Goal: Task Accomplishment & Management: Complete application form

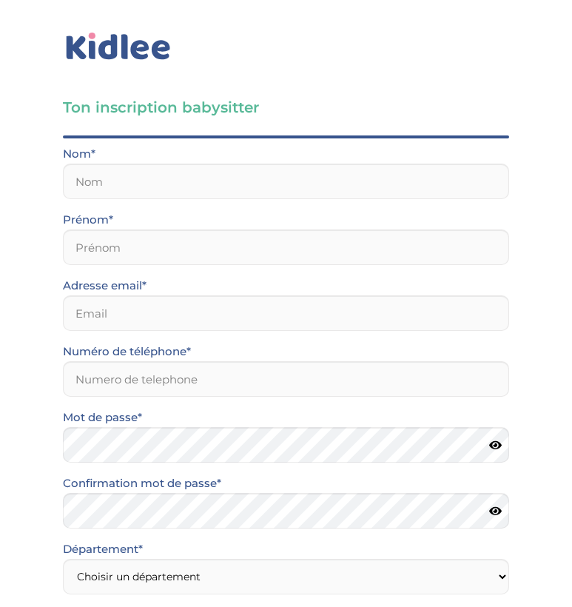
click at [505, 90] on div "Ton inscription babysitter Merci de vérifier que tous les champs sont remplis a…" at bounding box center [286, 481] width 594 height 971
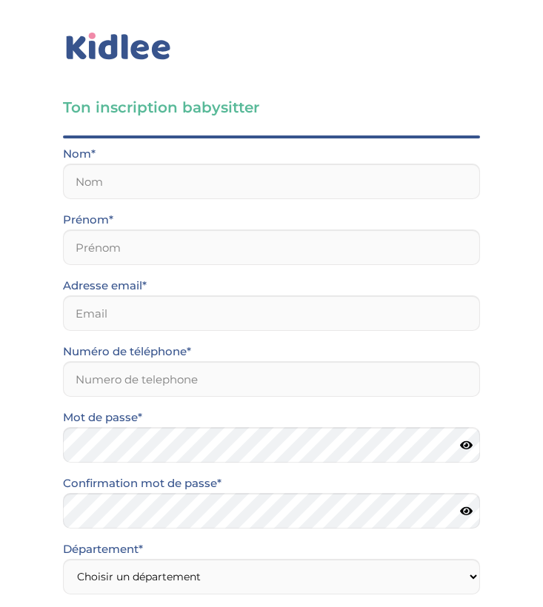
click at [406, 85] on div "Ton inscription babysitter Merci de vérifier que tous les champs sont remplis a…" at bounding box center [271, 481] width 565 height 971
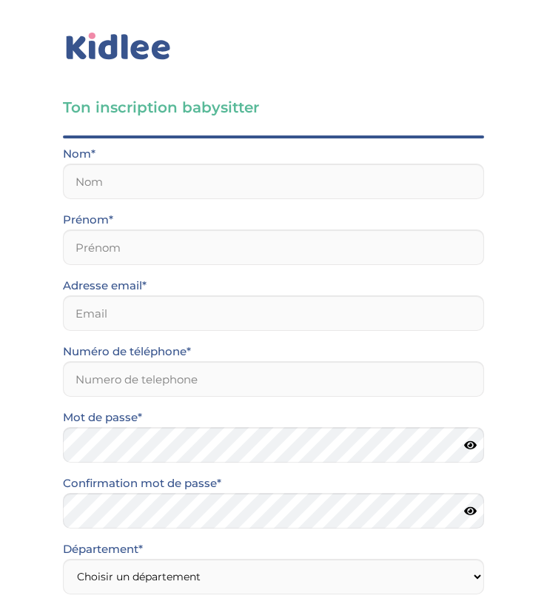
click at [443, 36] on link at bounding box center [273, 47] width 421 height 34
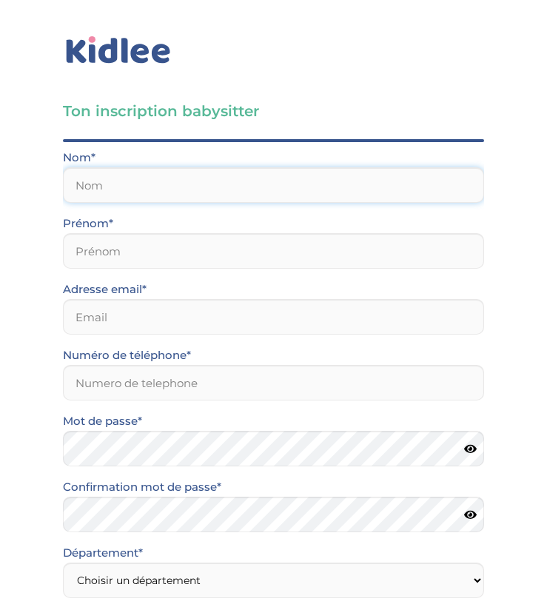
click at [401, 188] on input "text" at bounding box center [273, 185] width 421 height 36
type input "Medjahed"
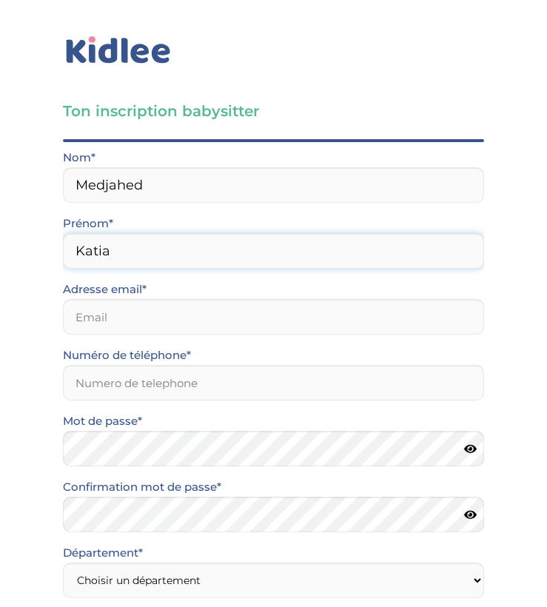
type input "Katia"
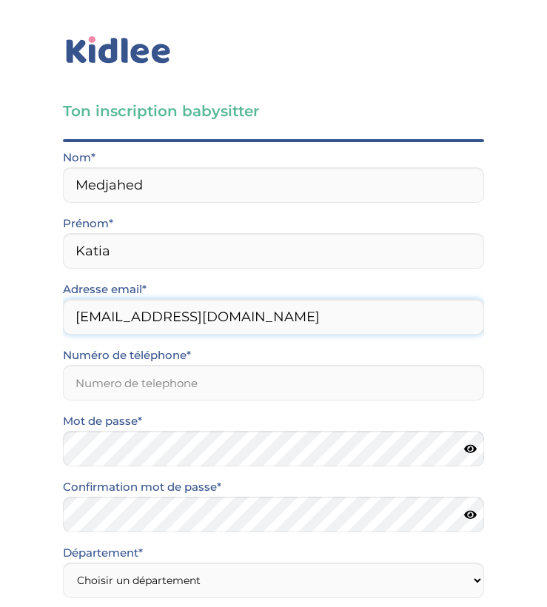
type input "medjahedkatia06@gmail.com"
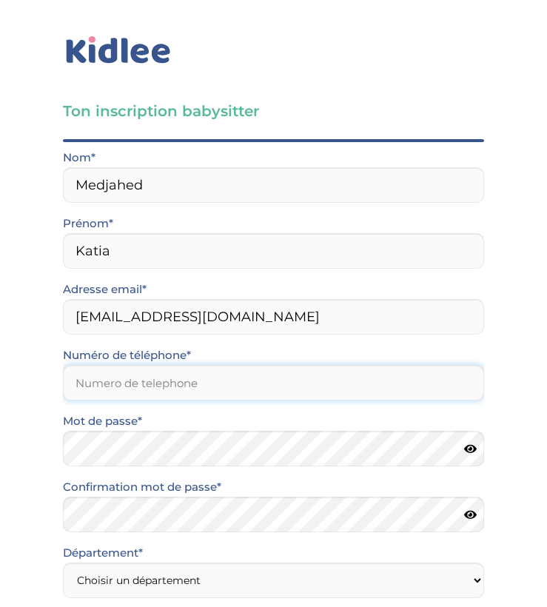
click at [170, 386] on input "Numéro de téléphone*" at bounding box center [273, 383] width 421 height 36
type input "0782943350"
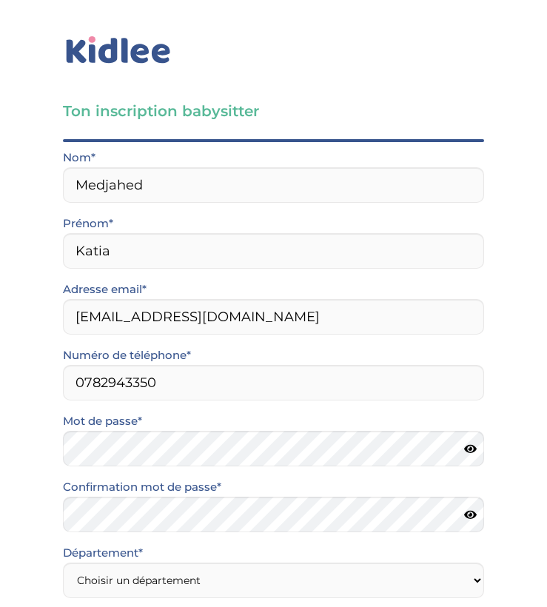
click at [472, 449] on icon at bounding box center [470, 448] width 13 height 11
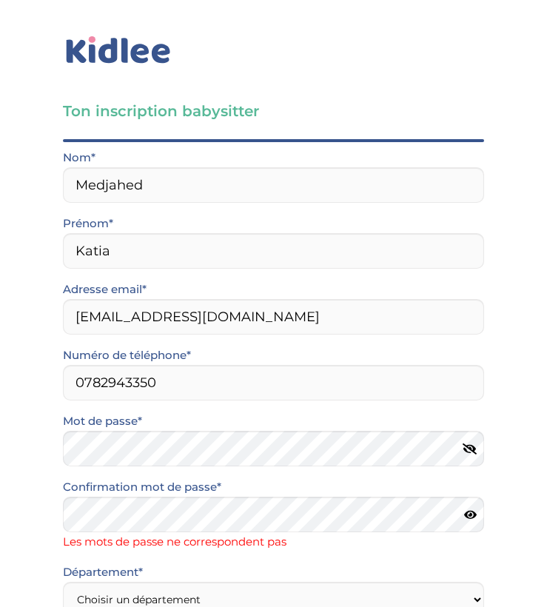
click at [469, 511] on icon at bounding box center [470, 514] width 13 height 11
click at [523, 359] on div "Ton inscription babysitter Merci de vérifier que tous les champs sont remplis a…" at bounding box center [273, 495] width 569 height 991
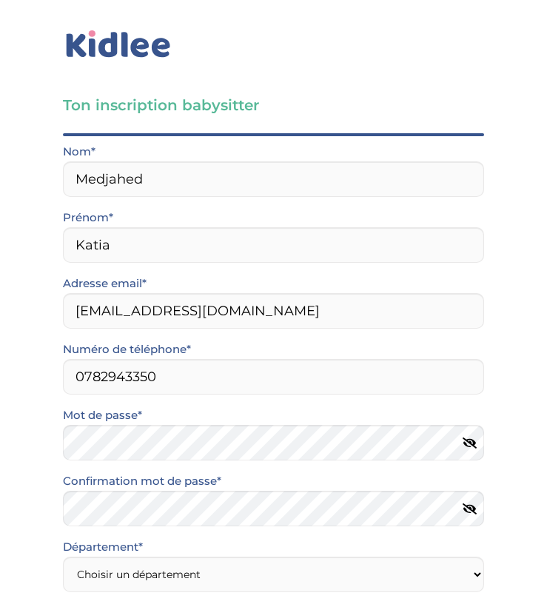
drag, startPoint x: 523, startPoint y: 359, endPoint x: 449, endPoint y: 543, distance: 198.0
click at [497, 593] on div "Ton inscription babysitter Merci de vérifier que tous les champs sont remplis a…" at bounding box center [273, 479] width 569 height 971
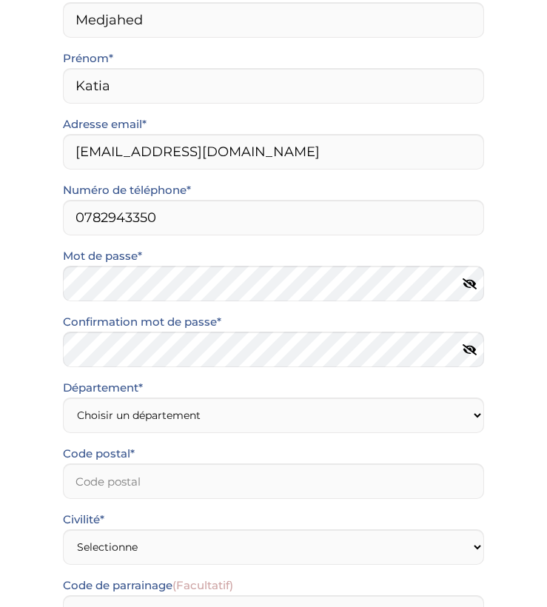
scroll to position [189, 0]
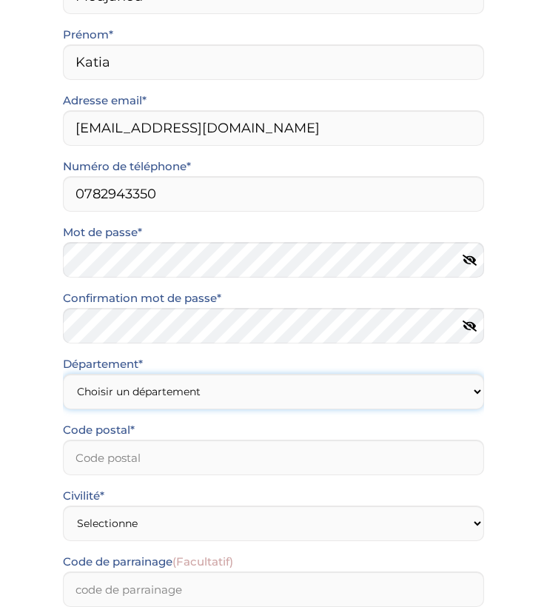
select select "75"
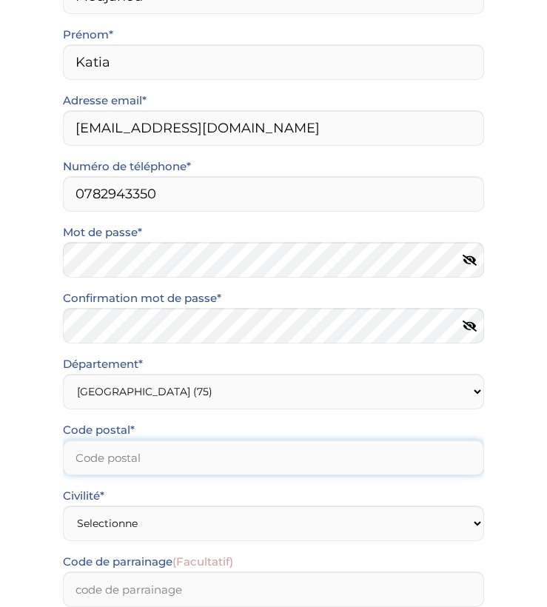
type input "-1"
click at [461, 464] on input "-1" at bounding box center [273, 458] width 421 height 36
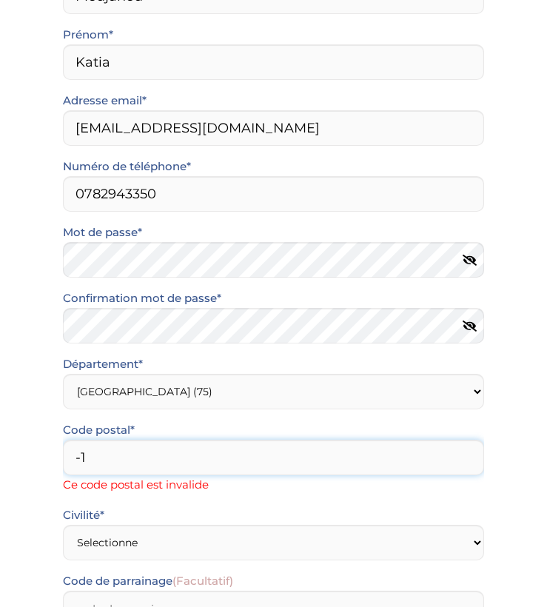
click at [289, 460] on input "-1" at bounding box center [273, 458] width 421 height 36
click at [470, 460] on input "13" at bounding box center [273, 458] width 421 height 36
click at [468, 458] on input "13" at bounding box center [273, 458] width 421 height 36
click at [466, 458] on input "13" at bounding box center [273, 458] width 421 height 36
click at [445, 461] on input "12" at bounding box center [273, 458] width 421 height 36
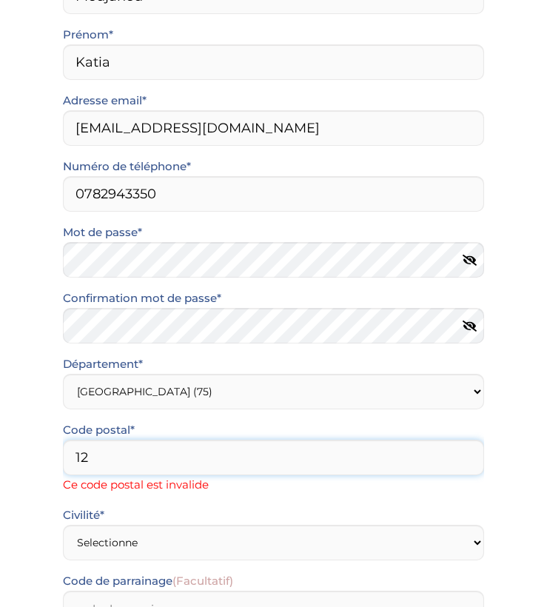
click at [307, 455] on input "12" at bounding box center [273, 458] width 421 height 36
type input "1"
type input "75013"
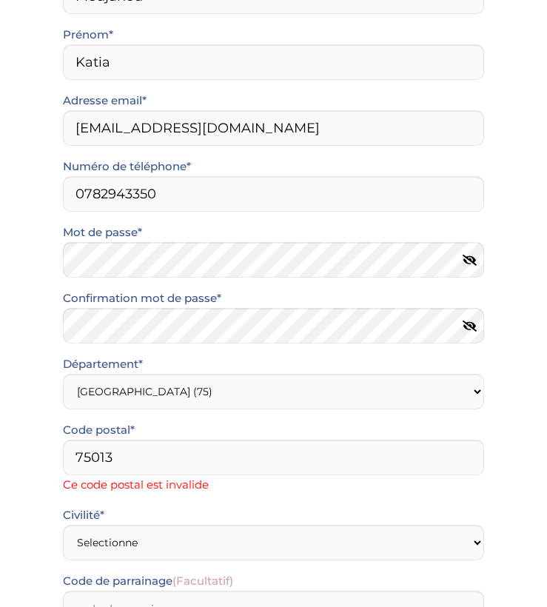
click at [515, 487] on div "Ton inscription babysitter Merci de vérifier que tous les champs sont remplis a…" at bounding box center [273, 306] width 569 height 991
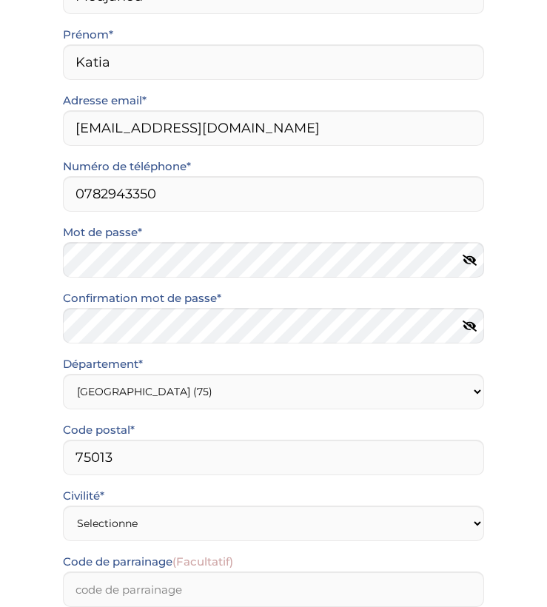
click at [446, 481] on div "Département* Choisir un département Paris (75) Hauts-de-Seine (92) Yvelines (78…" at bounding box center [273, 421] width 443 height 132
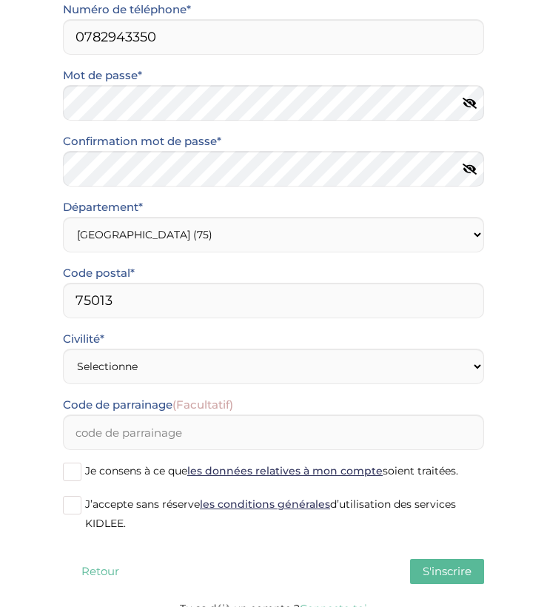
scroll to position [364, 0]
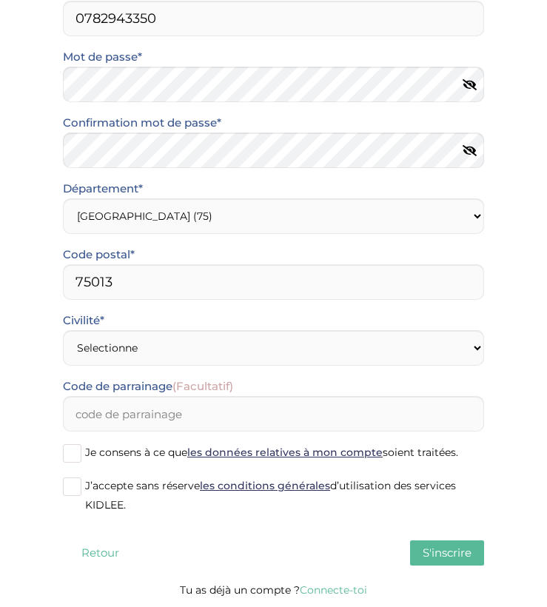
drag, startPoint x: 515, startPoint y: 473, endPoint x: 506, endPoint y: 618, distance: 145.3
click at [506, 603] on html "Gestion des données × Mot de passe oublié ? Veuillez renseigner votre adresse e…" at bounding box center [273, 121] width 547 height 971
click at [512, 422] on div "Ton inscription babysitter Merci de vérifier que tous les champs sont remplis a…" at bounding box center [273, 121] width 569 height 971
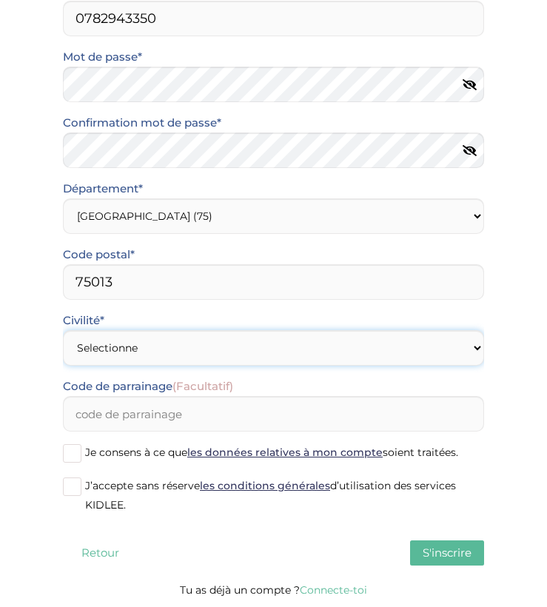
select select "1"
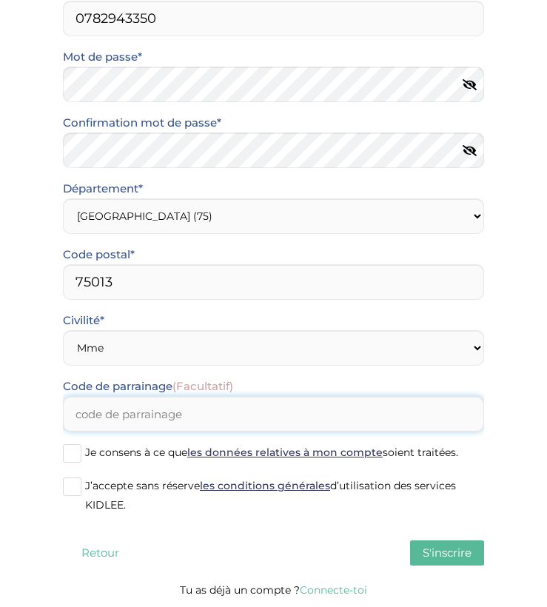
click at [292, 419] on input "Code de parrainage (Facultatif)" at bounding box center [273, 414] width 421 height 36
click at [191, 412] on input "Code de parrainage (Facultatif)" at bounding box center [273, 414] width 421 height 36
paste input "SARRAK4099"
type input "SARRAK4099"
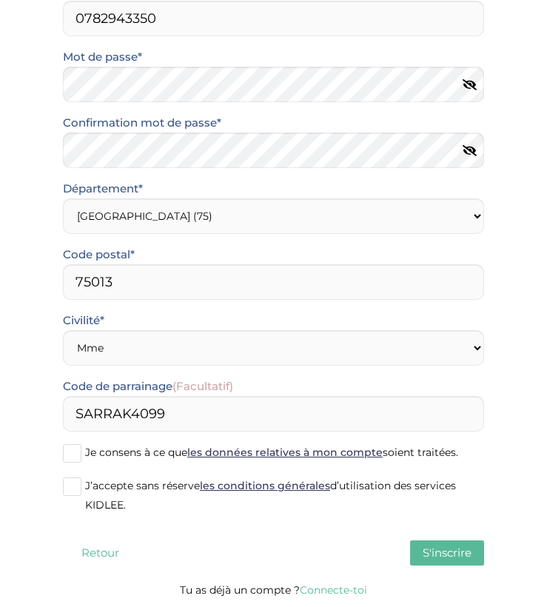
click at [70, 450] on span at bounding box center [72, 453] width 19 height 19
click at [0, 0] on input "Je consens à ce que les données relatives à mon compte soient traitées." at bounding box center [0, 0] width 0 height 0
click at [67, 483] on span at bounding box center [72, 487] width 19 height 19
click at [0, 0] on input "J’accepte sans réserve les conditions générales d’utilisation des services KIDL…" at bounding box center [0, 0] width 0 height 0
click at [435, 550] on span "S'inscrire" at bounding box center [447, 553] width 49 height 14
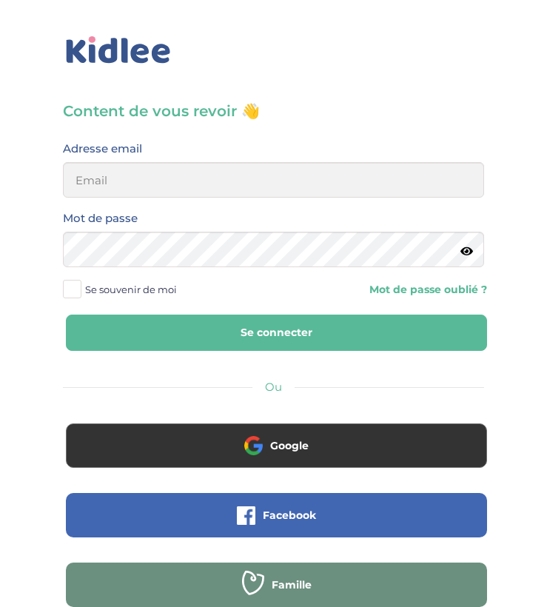
click at [191, 184] on input "email" at bounding box center [273, 180] width 421 height 36
click at [369, 90] on div "Content de vous revoir 👋 Avant de poursuivre veuillez vérifier que tous les cha…" at bounding box center [273, 363] width 569 height 726
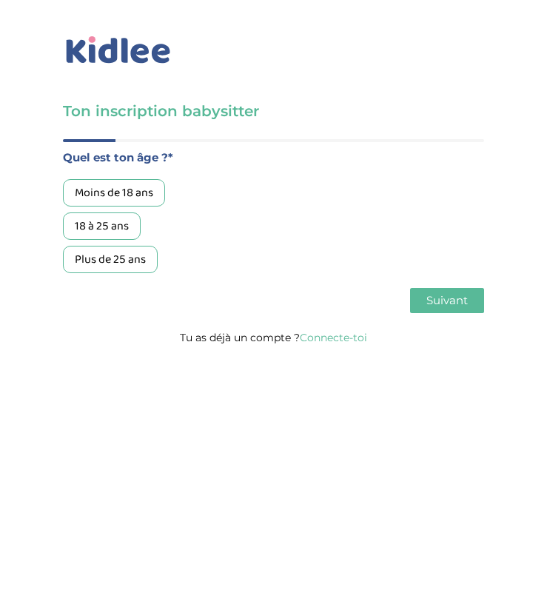
click at [112, 258] on div "Plus de 25 ans" at bounding box center [110, 259] width 95 height 27
click at [434, 304] on span "Suivant" at bounding box center [446, 300] width 41 height 14
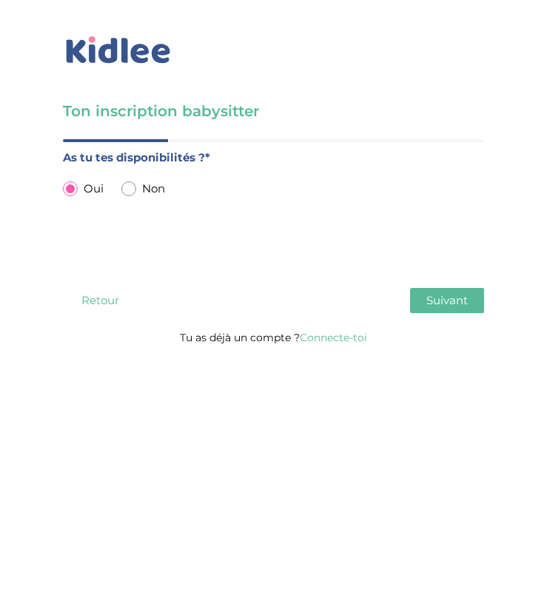
click at [451, 292] on button "Suivant" at bounding box center [447, 300] width 74 height 25
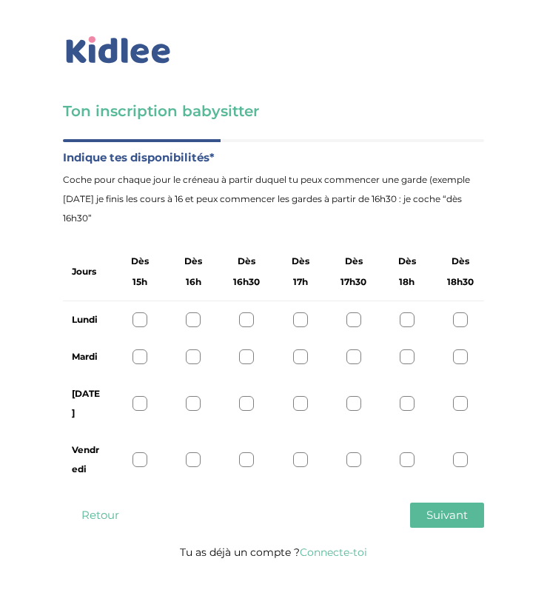
click at [144, 350] on div at bounding box center [140, 356] width 15 height 15
click at [197, 365] on div "Mardi" at bounding box center [273, 356] width 421 height 37
click at [448, 508] on span "Suivant" at bounding box center [446, 515] width 41 height 14
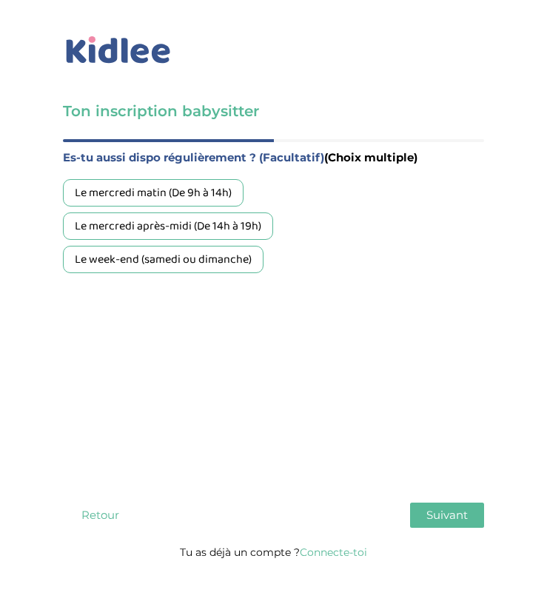
click at [137, 260] on div "Le week-end (samedi ou dimanche)" at bounding box center [163, 259] width 201 height 27
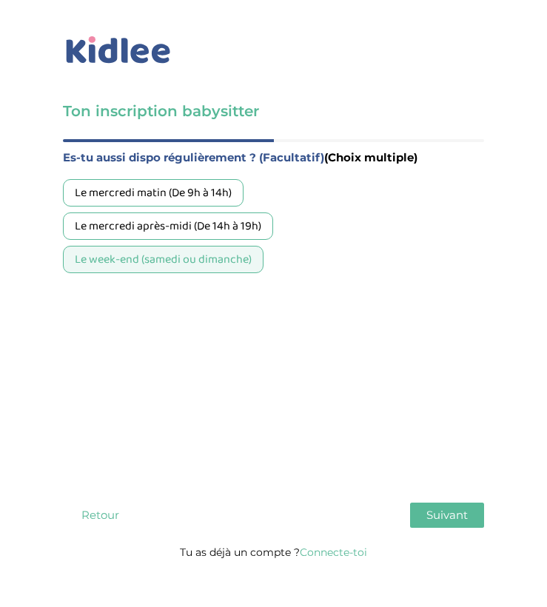
click at [133, 227] on div "Le mercredi après-midi (De 14h à 19h)" at bounding box center [168, 225] width 210 height 27
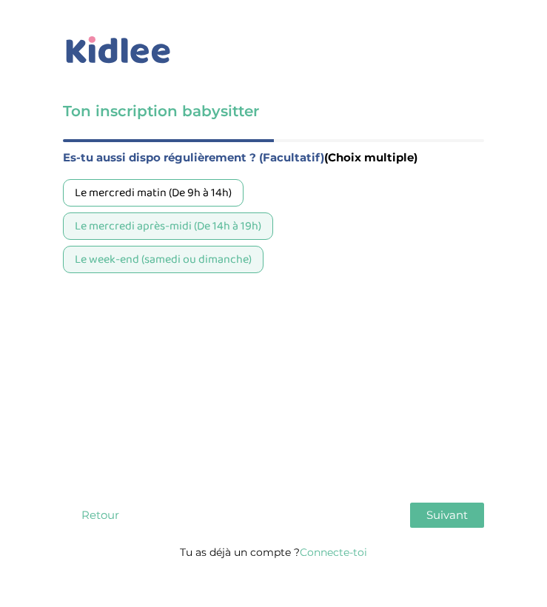
click at [127, 181] on div "Le mercredi matin (De 9h à 14h)" at bounding box center [153, 192] width 181 height 27
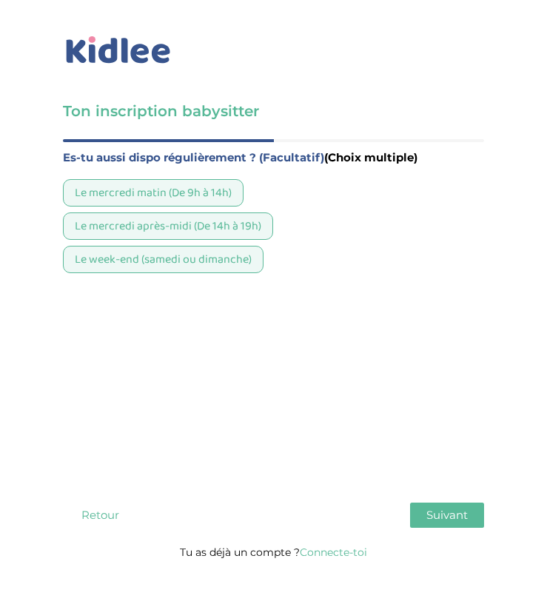
click at [427, 508] on span "Suivant" at bounding box center [446, 515] width 41 height 14
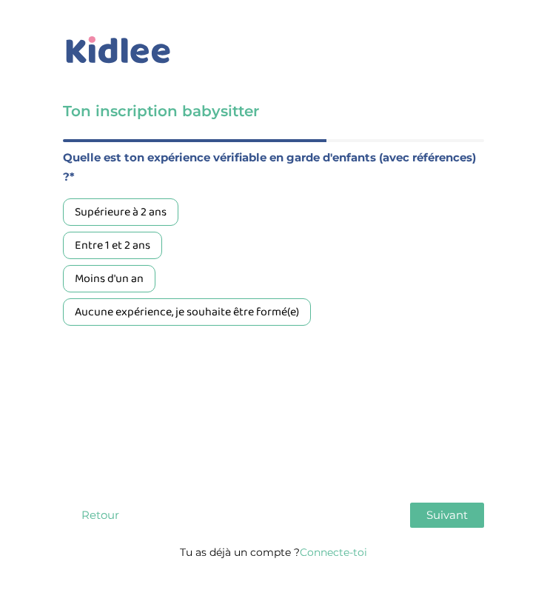
click at [113, 197] on div "Quelle est ton expérience vérifiable en garde d'enfants (avec références) ?* Su…" at bounding box center [273, 237] width 421 height 178
click at [121, 215] on div "Supérieure à 2 ans" at bounding box center [120, 211] width 115 height 27
click at [458, 508] on span "Suivant" at bounding box center [446, 515] width 41 height 14
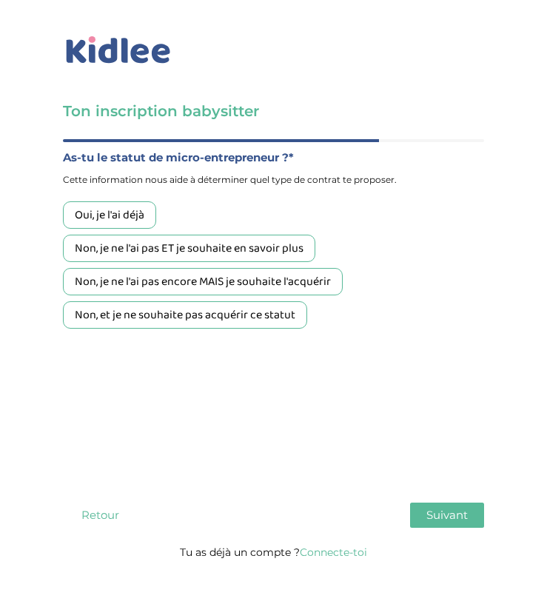
click at [138, 212] on div "Oui, je l'ai déjà" at bounding box center [109, 214] width 93 height 27
click at [454, 504] on button "Suivant" at bounding box center [447, 515] width 74 height 25
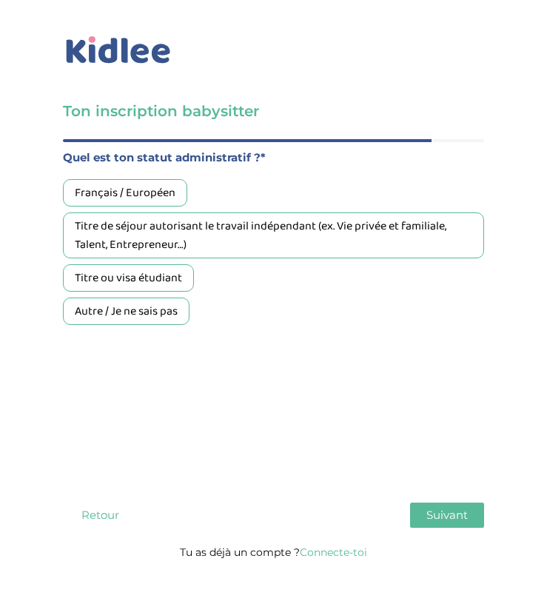
click at [141, 241] on div "Titre de séjour autorisant le travail indépendant (ex. Vie privée et familiale,…" at bounding box center [273, 235] width 421 height 46
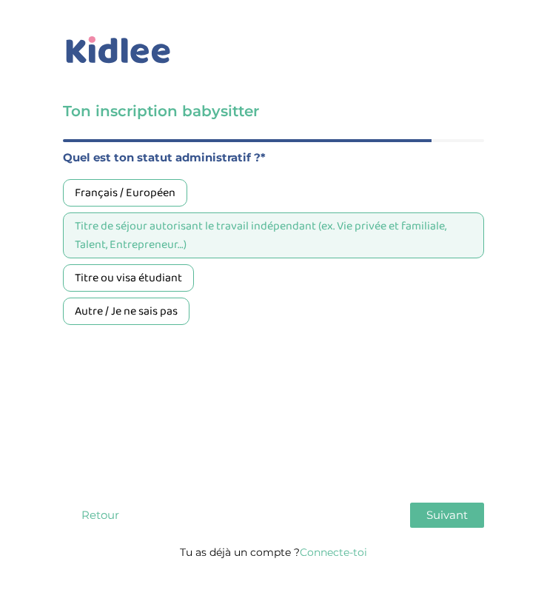
click at [449, 508] on span "Suivant" at bounding box center [446, 515] width 41 height 14
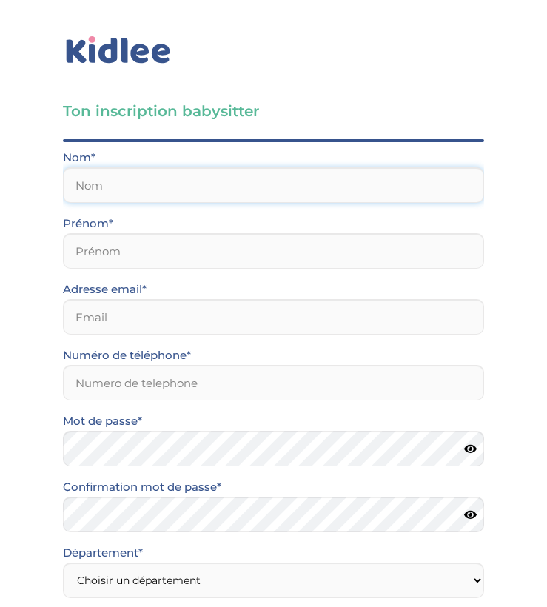
click at [282, 193] on input "text" at bounding box center [273, 185] width 421 height 36
click at [276, 181] on input "text" at bounding box center [273, 185] width 421 height 36
type input "AMAOUZ"
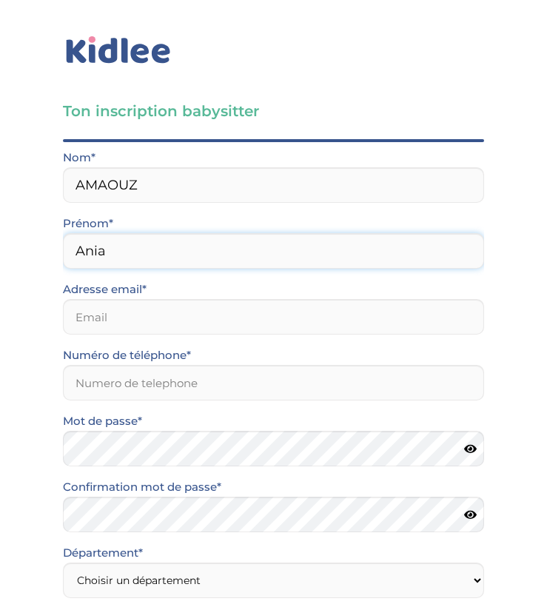
type input "Ania"
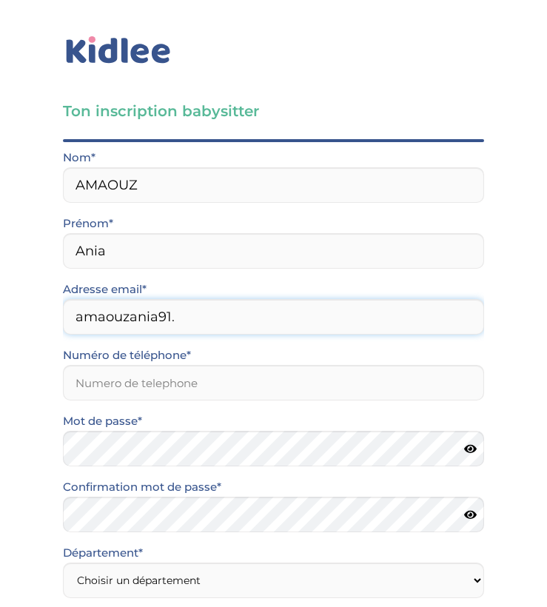
type input "amaouzania91"
